Goal: Task Accomplishment & Management: Use online tool/utility

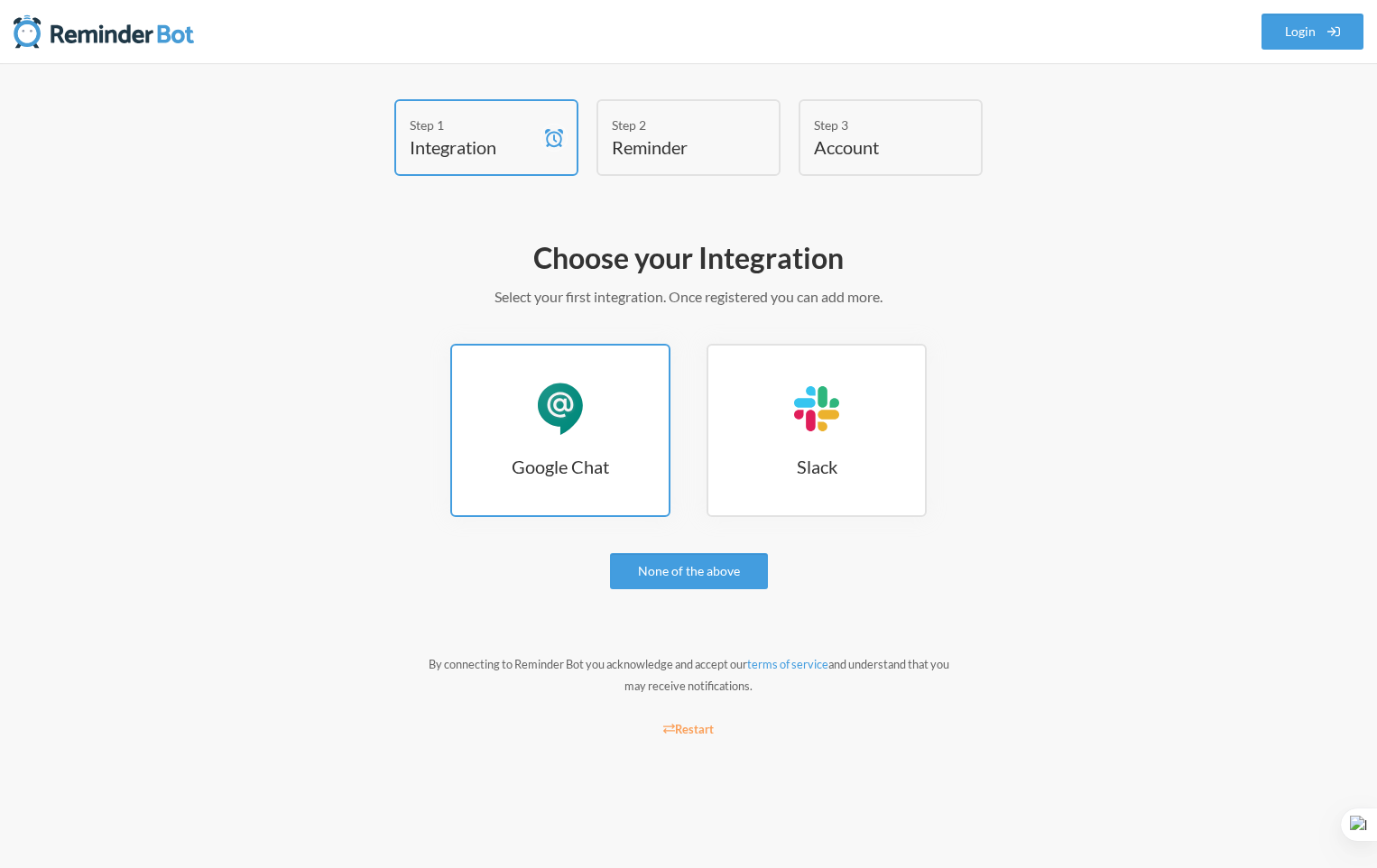
click at [568, 468] on h3 "Google Chat" at bounding box center [560, 466] width 217 height 25
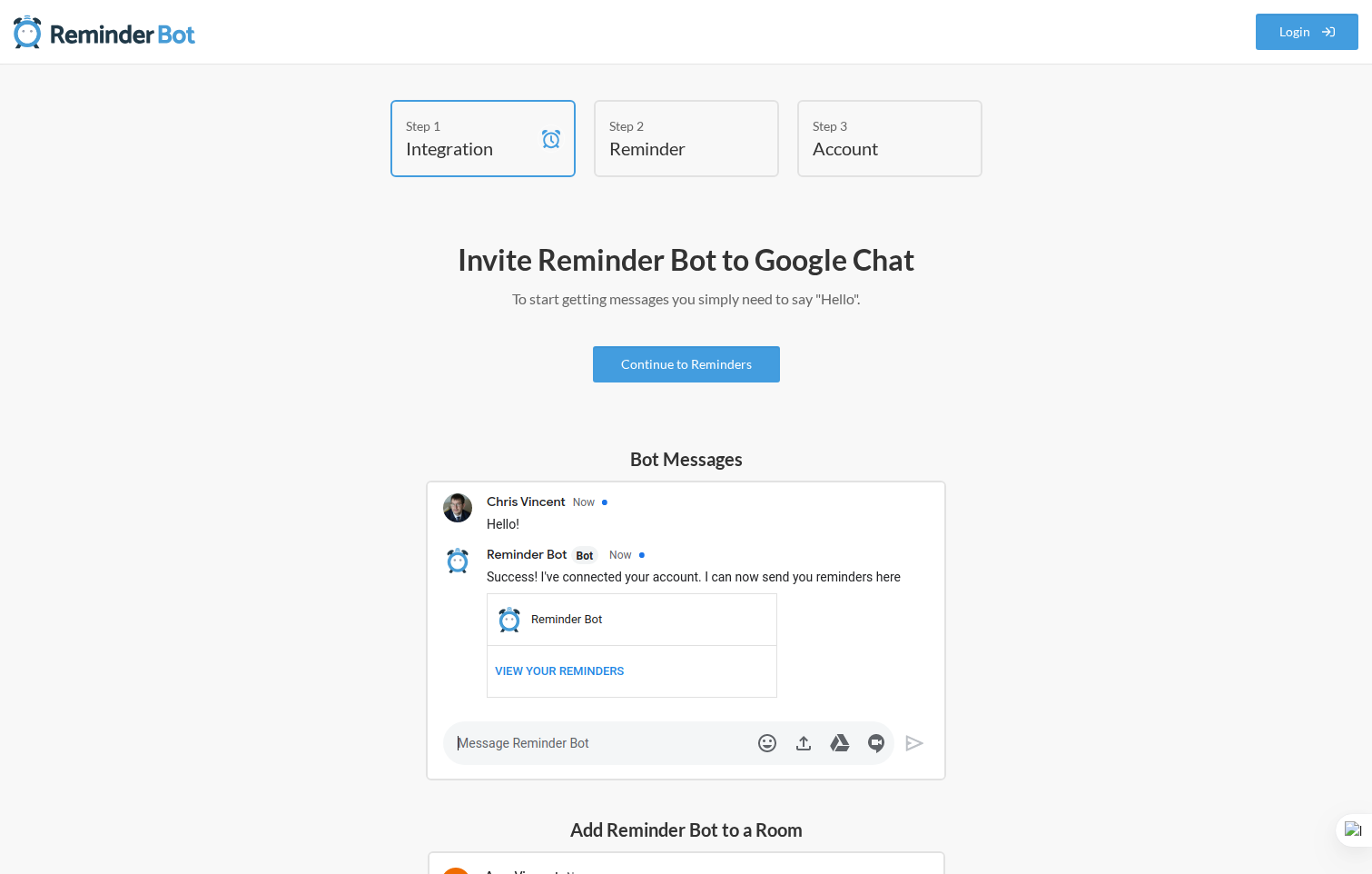
click at [688, 389] on div "Invite Reminder Bot to Google Chat To start getting messages you simply need to…" at bounding box center [686, 739] width 1053 height 1017
click at [688, 382] on link "Continue to Reminders" at bounding box center [686, 364] width 187 height 36
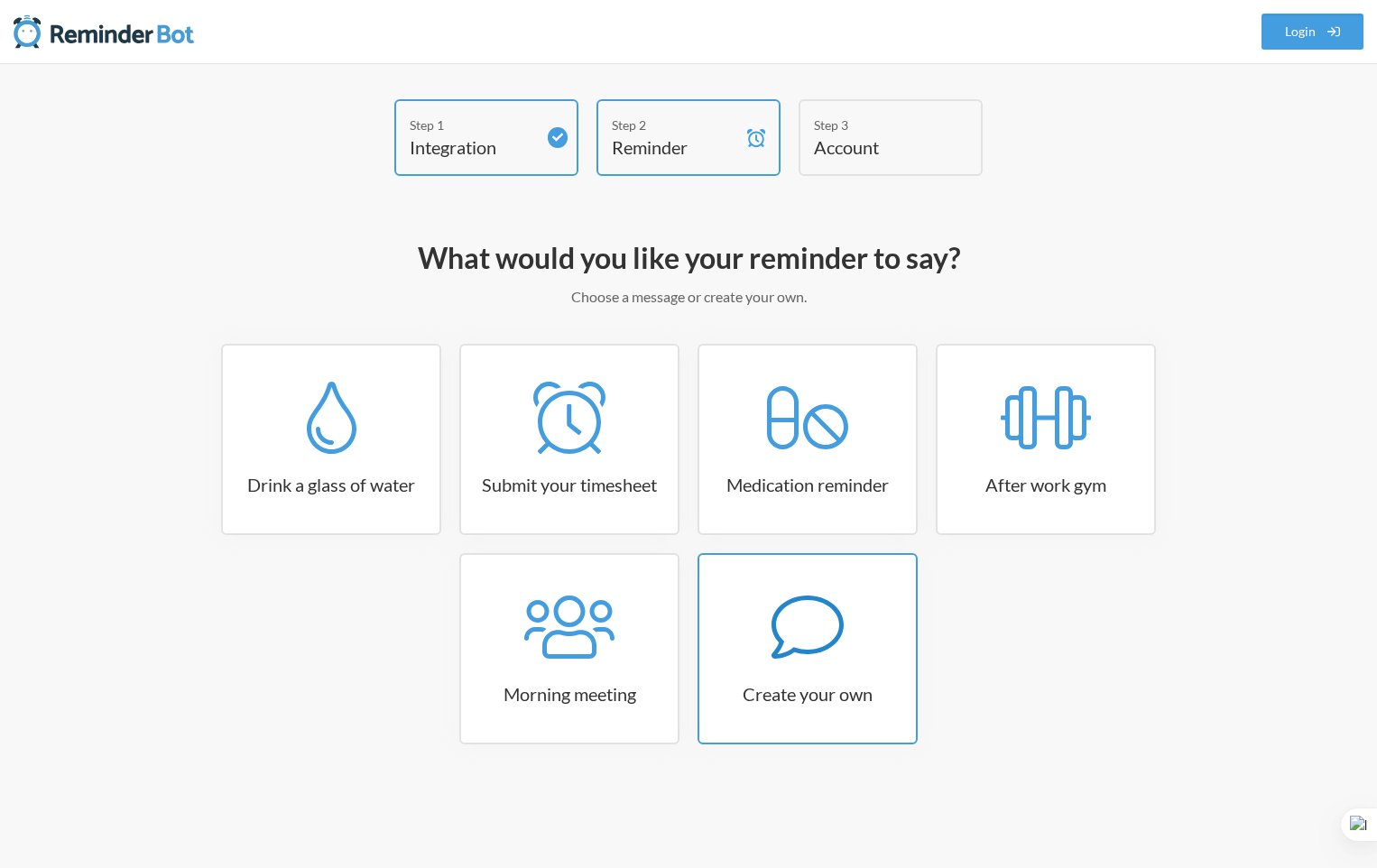
click at [818, 701] on h3 "Create your own" at bounding box center [808, 693] width 217 height 25
select select "09:30:00"
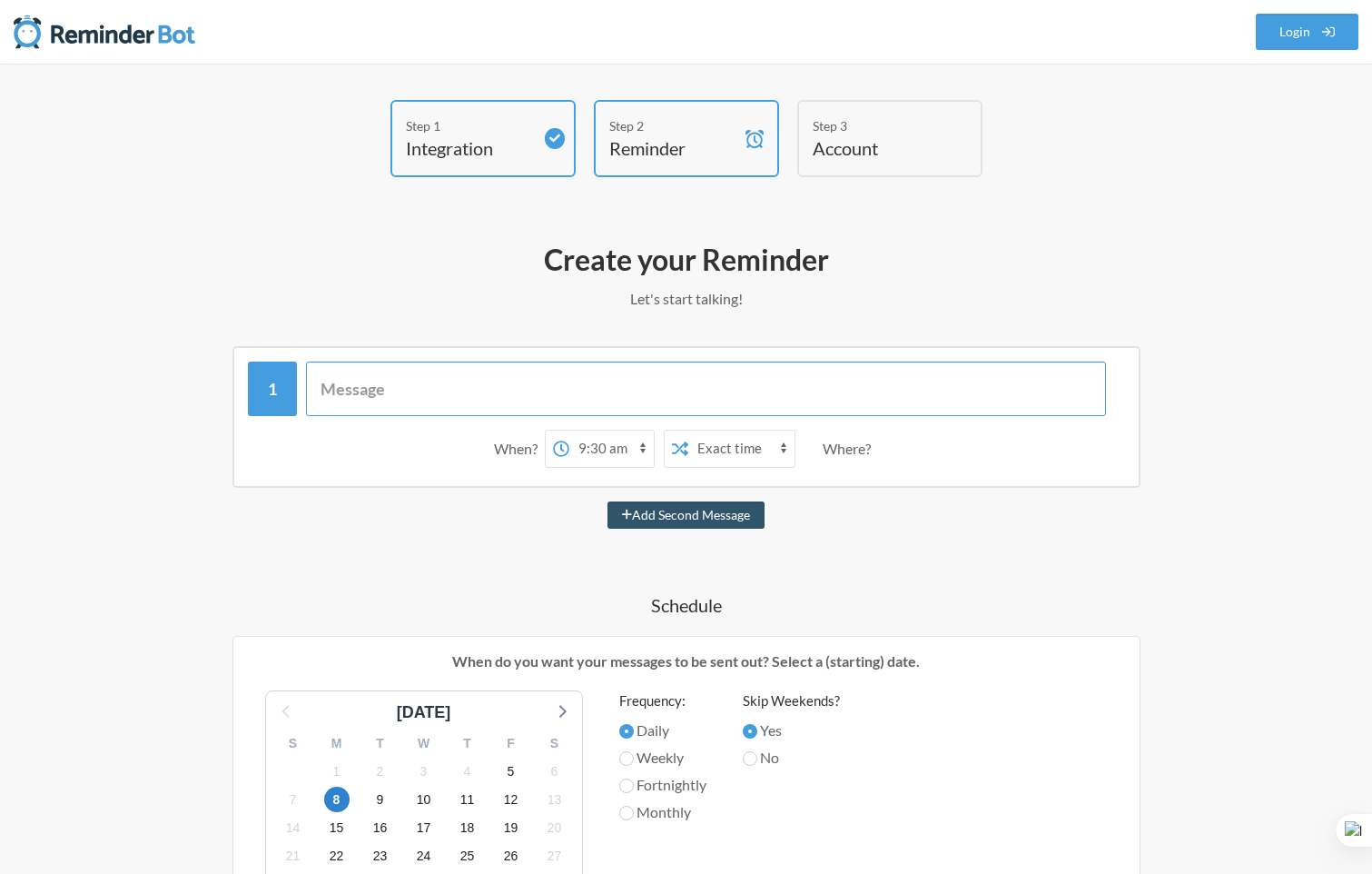
click at [355, 386] on input "text" at bounding box center [706, 388] width 800 height 55
type input "i have meeting at 3:50PM [DATE], remind me that"
click at [607, 502] on button "Add Second Message" at bounding box center [685, 515] width 157 height 27
select select "10:30:00"
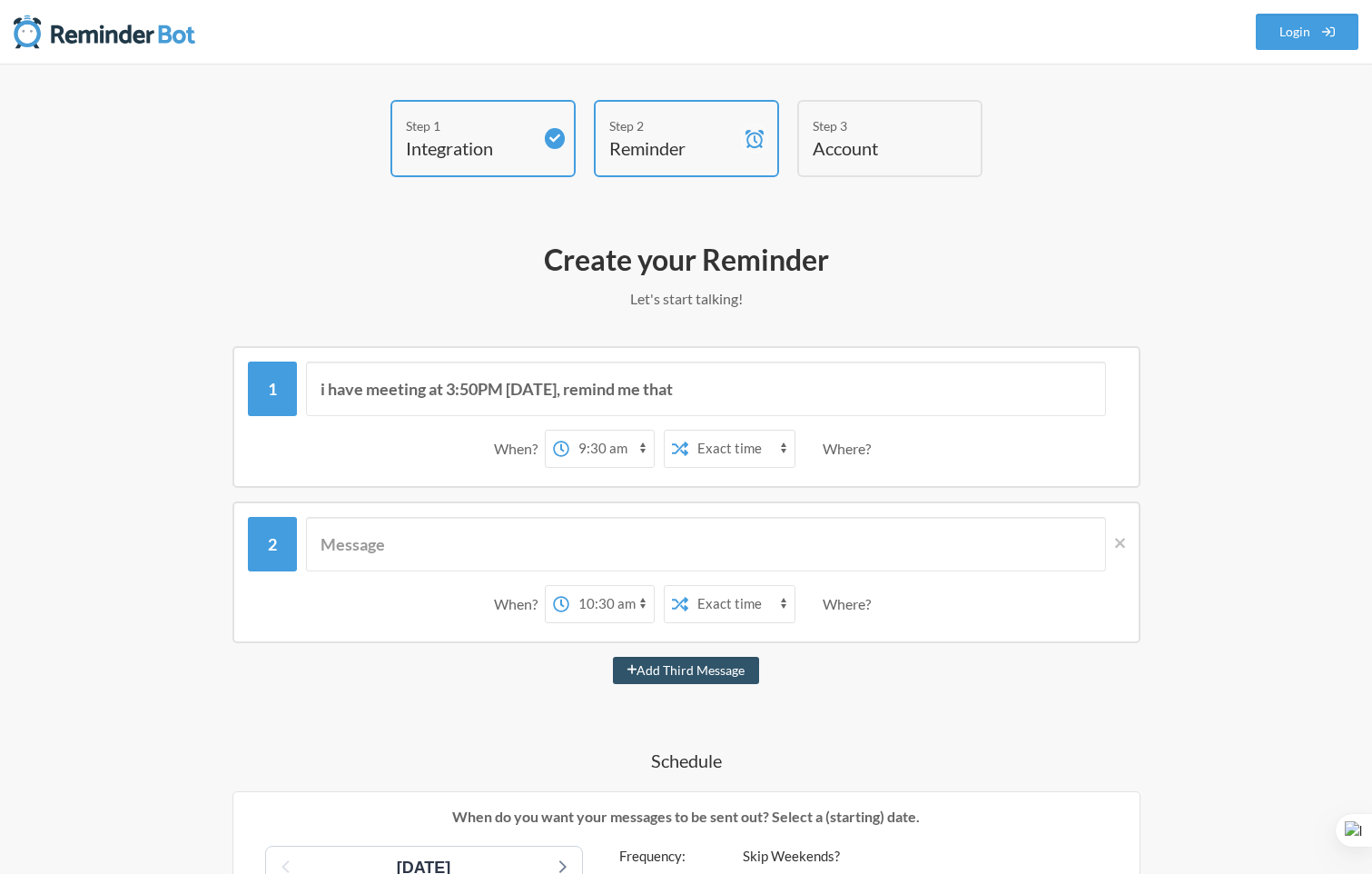
click at [613, 456] on select "12:00 am 12:15 am 12:30 am 12:45 am 1:00 am 1:15 am 1:30 am 1:45 am 2:00 am 2:1…" at bounding box center [611, 449] width 84 height 36
click at [454, 448] on div "When? 12:00 am 12:15 am 12:30 am 12:45 am 1:00 am 1:15 am 1:30 am 1:45 am 2:00 …" at bounding box center [686, 449] width 877 height 57
click at [1119, 554] on link at bounding box center [1115, 543] width 19 height 55
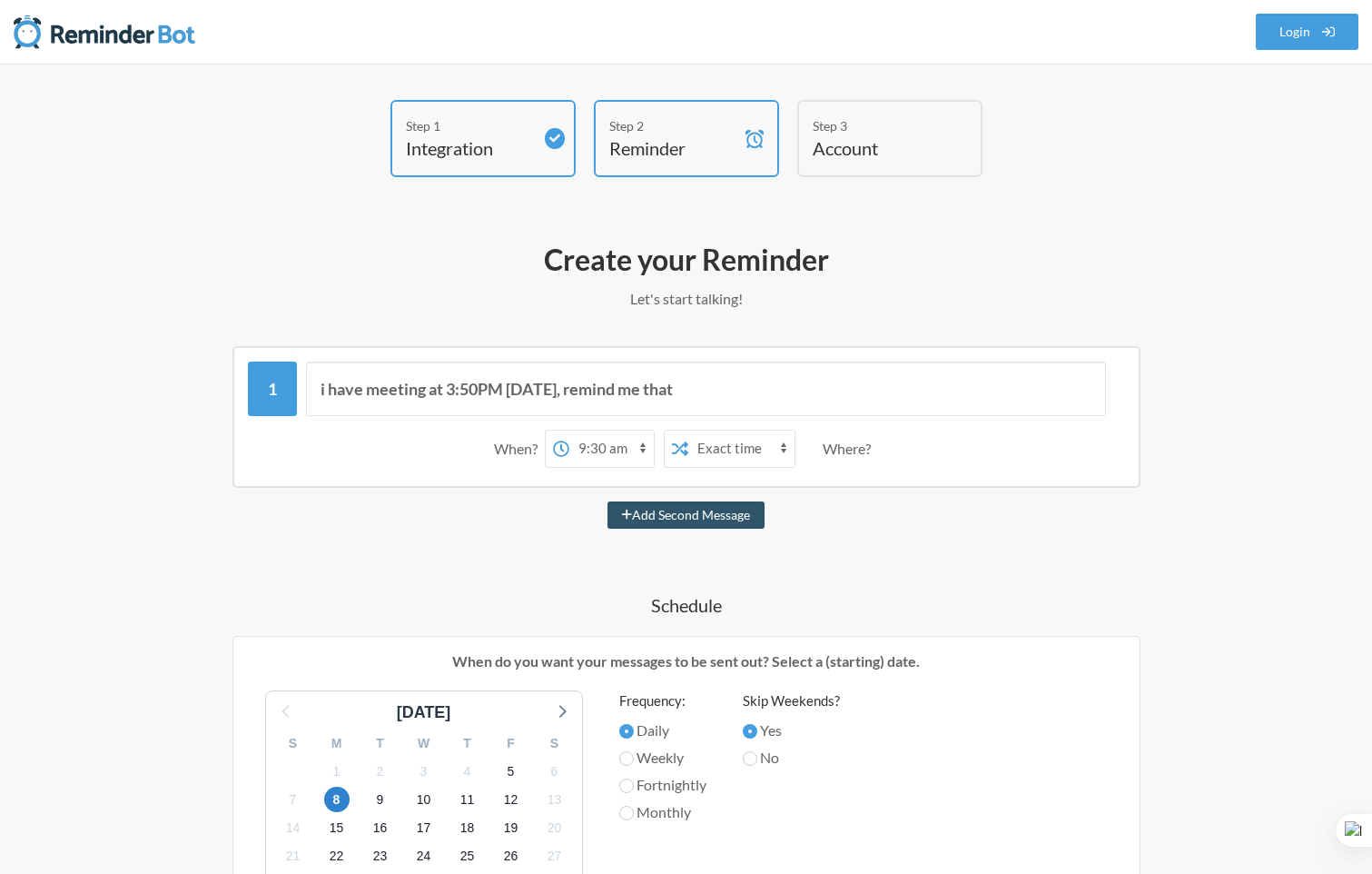
click at [607, 453] on select "12:00 am 12:15 am 12:30 am 12:45 am 1:00 am 1:15 am 1:30 am 1:45 am 2:00 am 2:1…" at bounding box center [611, 449] width 84 height 36
click at [984, 305] on p "Let's start talking!" at bounding box center [686, 298] width 1053 height 21
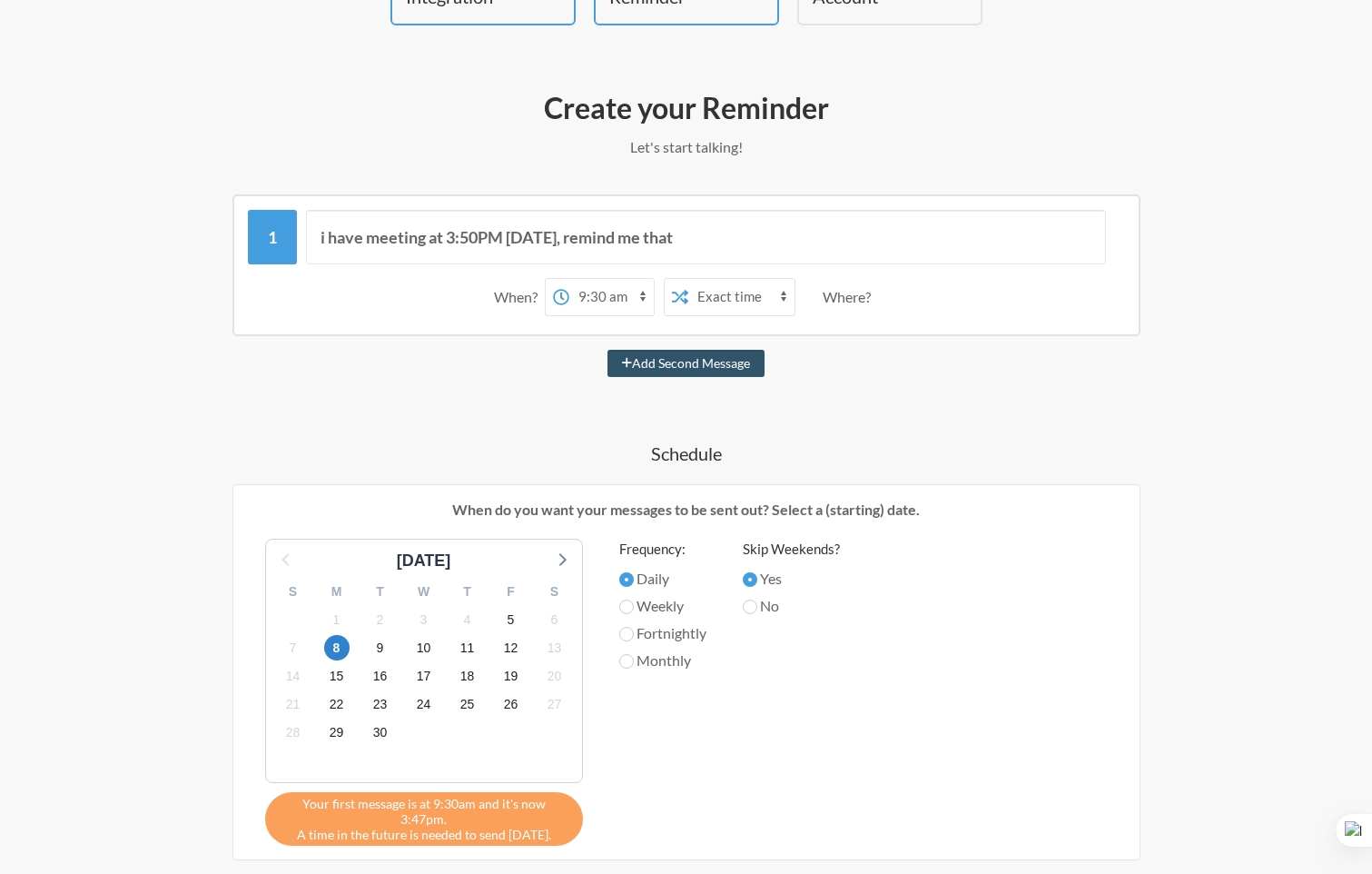
scroll to position [454, 0]
